Goal: Feedback & Contribution: Contribute content

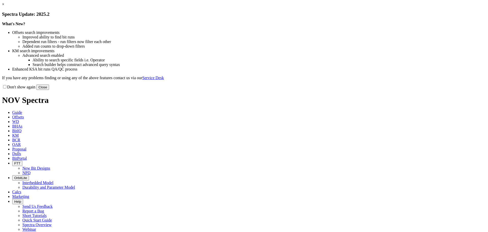
drag, startPoint x: 348, startPoint y: 140, endPoint x: 345, endPoint y: 138, distance: 3.1
click at [49, 90] on button "Close" at bounding box center [42, 86] width 13 height 5
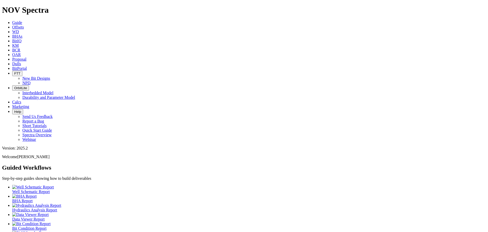
click at [21, 62] on span "Dulls" at bounding box center [16, 64] width 9 height 4
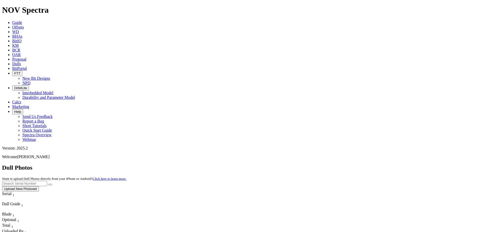
click at [47, 181] on input "text" at bounding box center [24, 183] width 45 height 5
type input "a3"
click at [39, 186] on button "Upload New Photoset" at bounding box center [20, 188] width 37 height 5
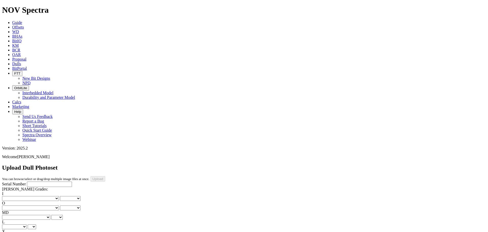
click at [44, 181] on input "Serial Number" at bounding box center [49, 183] width 45 height 5
click at [27, 181] on input "a317753" at bounding box center [49, 183] width 45 height 5
type input "a315753"
click at [22, 196] on select "No lost, worn or damaged cutters 0 1 2 3 4 5 6 7 8 No diamond table left on any…" at bounding box center [30, 198] width 57 height 5
click at [41, 181] on div "Serial Number a315753 [PERSON_NAME] Grades: I No lost, worn or damaged cutters …" at bounding box center [244, 228] width 484 height 95
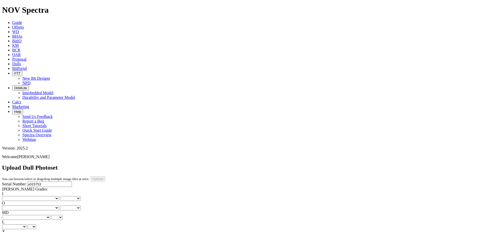
click at [24, 196] on select "No lost, worn or damaged cutters 0 1 2 3 4 5 6 7 8 No diamond table left on any…" at bounding box center [30, 198] width 57 height 5
click at [23, 196] on select "No lost, worn or damaged cutters 0 1 2 3 4 5 6 7 8 No diamond table left on any…" at bounding box center [30, 198] width 57 height 5
select select "number:2"
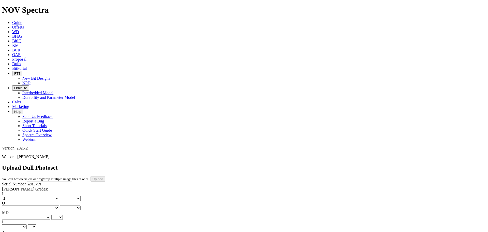
click at [10, 196] on select "No lost, worn or damaged cutters 0 1 2 3 4 5 6 7 8 No diamond table left on any…" at bounding box center [30, 198] width 57 height 5
select select "number:2"
click at [45, 205] on select "No lost, worn or damaged cutters 0 1 2 3 4 5 6 7 8 No diamond table left on any…" at bounding box center [30, 207] width 57 height 5
select select "string:PN"
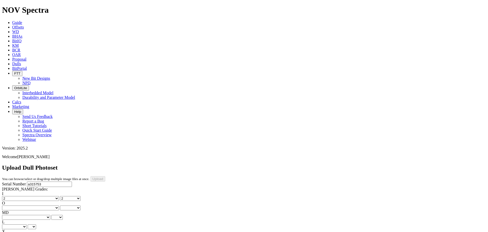
select select "string:PN"
select select "string:HP"
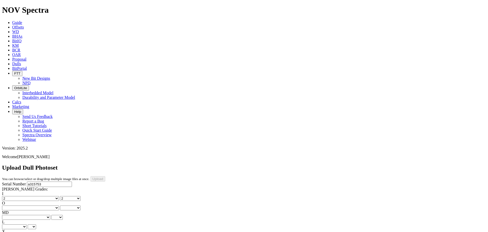
select select "string:HP"
click at [10, 231] on select "X" at bounding box center [6, 235] width 8 height 5
select select "string:X"
click at [10, 231] on select "X" at bounding box center [6, 235] width 8 height 5
select select "string:X"
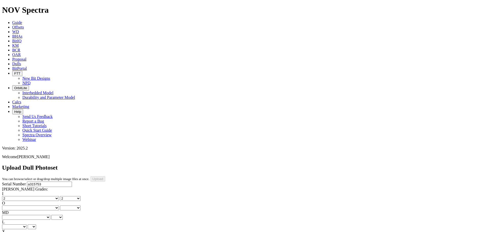
select select "string:I"
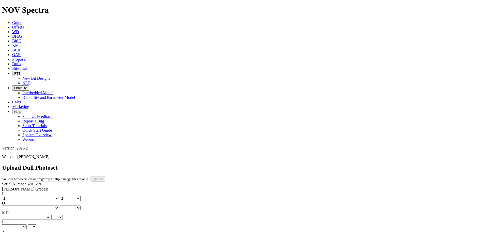
type input "[DATE]"
click at [41, 201] on div "O No lost, worn or damaged cutters 0 1 2 3 4 5 6 7 8 No diamond table left on a…" at bounding box center [244, 205] width 484 height 9
click at [41, 205] on select "No lost, worn or damaged cutters 0 1 2 3 4 5 6 7 8 No diamond table left on any…" at bounding box center [30, 207] width 57 height 5
click at [44, 205] on select "No lost, worn or damaged cutters 0 1 2 3 4 5 6 7 8 No diamond table left on any…" at bounding box center [30, 207] width 57 height 5
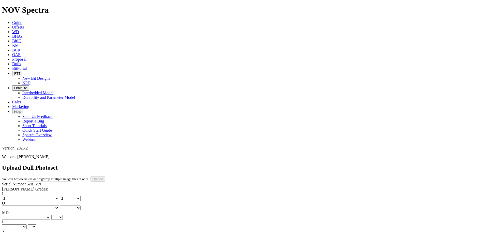
select select "number:1"
click at [36, 205] on select "No lost, worn or damaged cutters 0 1 2 3 4 5 6 7 8 No diamond table left on any…" at bounding box center [30, 207] width 57 height 5
select select "number:1"
click at [17, 215] on select "BF - Bond Failure BT - Broken Teeth/Cutters BU - Balled Up Bit CR - Cored CT - …" at bounding box center [26, 217] width 48 height 5
select select "string:CT"
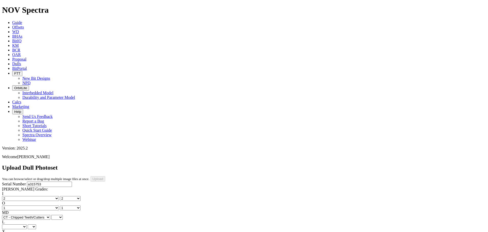
click at [10, 215] on select "BF - Bond Failure BT - Broken Teeth/Cutters BU - Balled Up Bit CR - Cored CT - …" at bounding box center [26, 217] width 48 height 5
select select "string:CT"
click at [27, 224] on select "A - All C - Cone G - Gauge N - Nose S - Shoulder T - Taper" at bounding box center [14, 226] width 25 height 5
select select "string:A"
click at [27, 224] on select "A - All C - Cone G - Gauge N - Nose S - Shoulder T - Taper" at bounding box center [14, 226] width 25 height 5
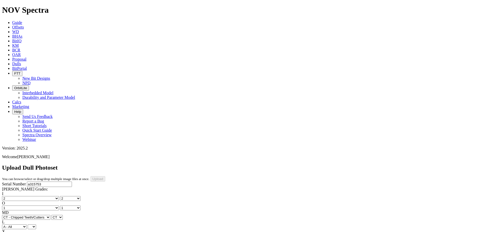
select select "string:A"
click at [105, 176] on input "Upload" at bounding box center [98, 178] width 15 height 5
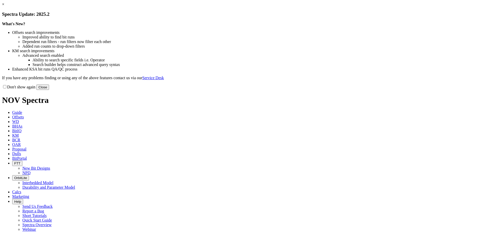
click at [49, 90] on button "Close" at bounding box center [42, 86] width 13 height 5
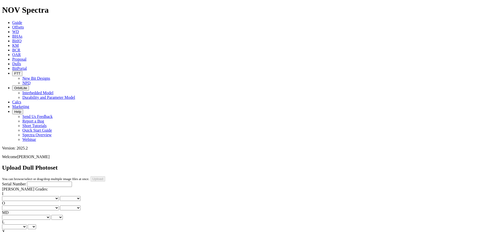
click at [21, 196] on select "No lost, worn or damaged cutters 0 1 2 3 4 5 6 7 8 No diamond table left on any…" at bounding box center [30, 198] width 57 height 5
select select "number:2"
click at [10, 196] on select "No lost, worn or damaged cutters 0 1 2 3 4 5 6 7 8 No diamond table left on any…" at bounding box center [30, 198] width 57 height 5
select select "number:2"
click at [51, 205] on select "No lost, worn or damaged cutters 0 1 2 3 4 5 6 7 8 No diamond table left on any…" at bounding box center [30, 207] width 57 height 5
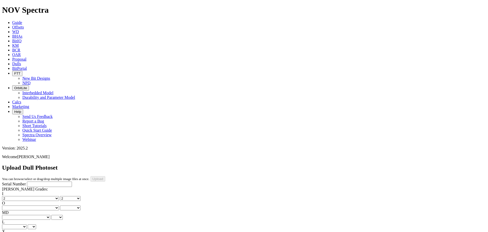
select select "number:1"
click at [36, 205] on select "No lost, worn or damaged cutters 0 1 2 3 4 5 6 7 8 No diamond table left on any…" at bounding box center [30, 207] width 57 height 5
select select "number:1"
click at [23, 215] on select "BF - Bond Failure BT - Broken Teeth/Cutters BU - Balled Up Bit CR - Cored CT - …" at bounding box center [26, 217] width 48 height 5
select select "string:BT"
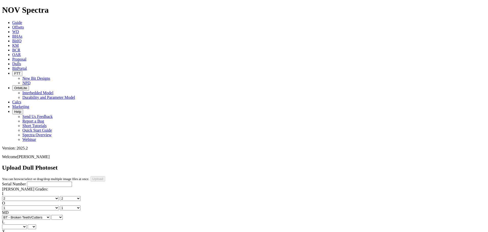
click at [10, 215] on select "BF - Bond Failure BT - Broken Teeth/Cutters BU - Balled Up Bit CR - Cored CT - …" at bounding box center [26, 217] width 48 height 5
select select "string:BT"
click at [27, 224] on select "A - All C - Cone G - Gauge N - Nose S - Shoulder T - Taper" at bounding box center [14, 226] width 25 height 5
select select "string:A"
click at [27, 224] on select "A - All C - Cone G - Gauge N - Nose S - Shoulder T - Taper" at bounding box center [14, 226] width 25 height 5
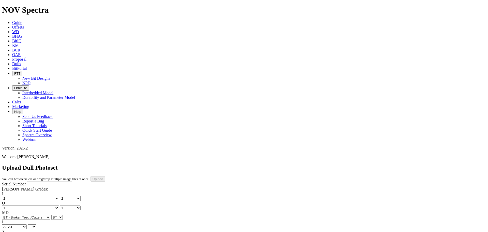
select select "string:A"
click at [10, 231] on select "X" at bounding box center [6, 235] width 8 height 5
select select "string:X"
click at [10, 231] on select "X" at bounding box center [6, 235] width 8 height 5
select select "string:X"
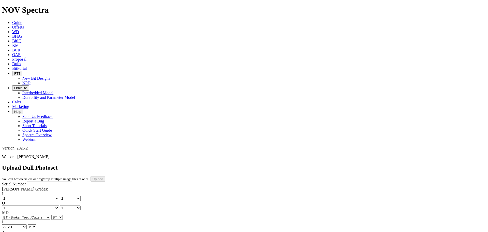
select select "string:I"
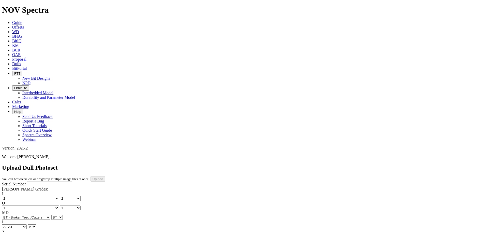
select select "string:PN"
select select "string:HP"
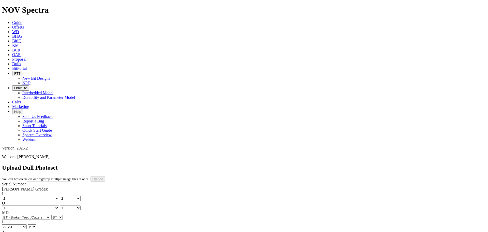
select select "string:HP"
type input "9/1/25"
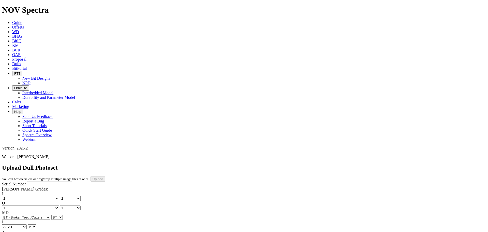
scroll to position [54, 0]
click at [27, 181] on input "Serial Number" at bounding box center [49, 183] width 45 height 5
type input "a315753"
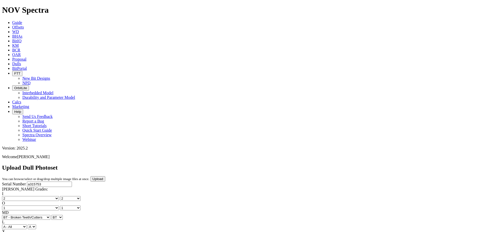
click at [105, 176] on input "Upload" at bounding box center [98, 178] width 15 height 5
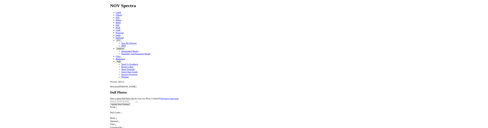
scroll to position [2797, 0]
